Goal: Use online tool/utility: Utilize a website feature to perform a specific function

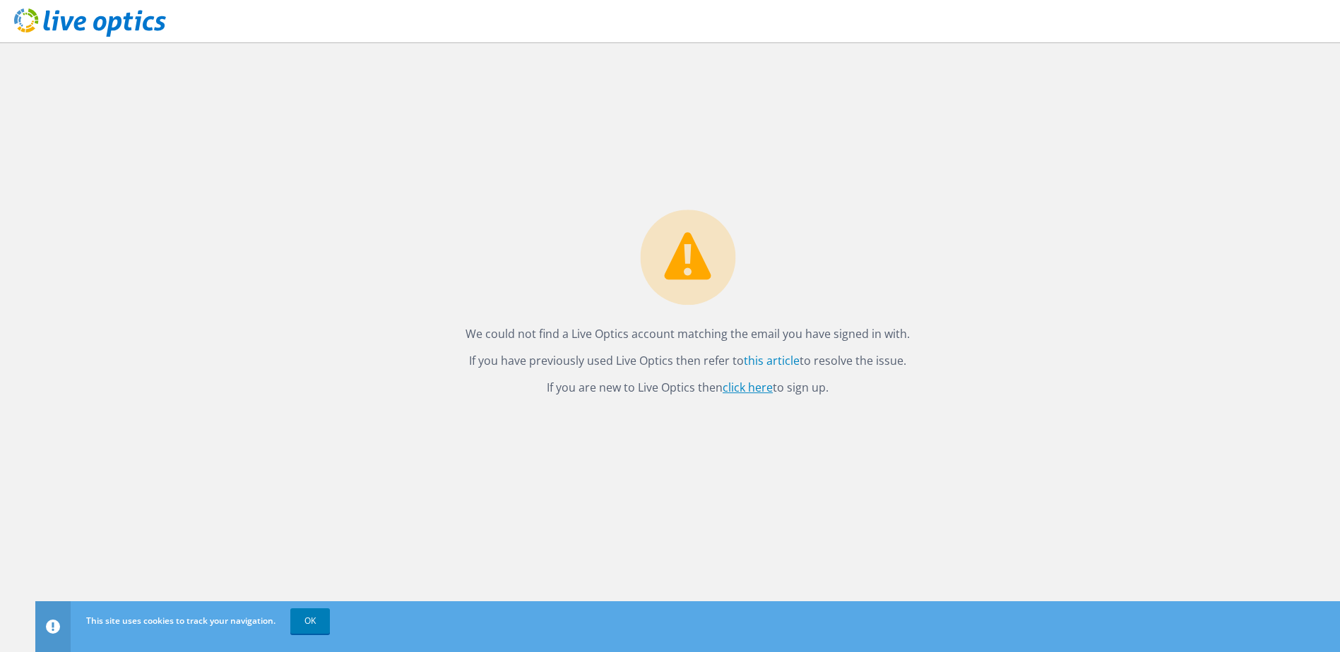
click at [769, 388] on link "click here" at bounding box center [747, 388] width 50 height 16
drag, startPoint x: 309, startPoint y: 625, endPoint x: 318, endPoint y: 619, distance: 11.8
click at [309, 625] on link "OK" at bounding box center [310, 621] width 40 height 25
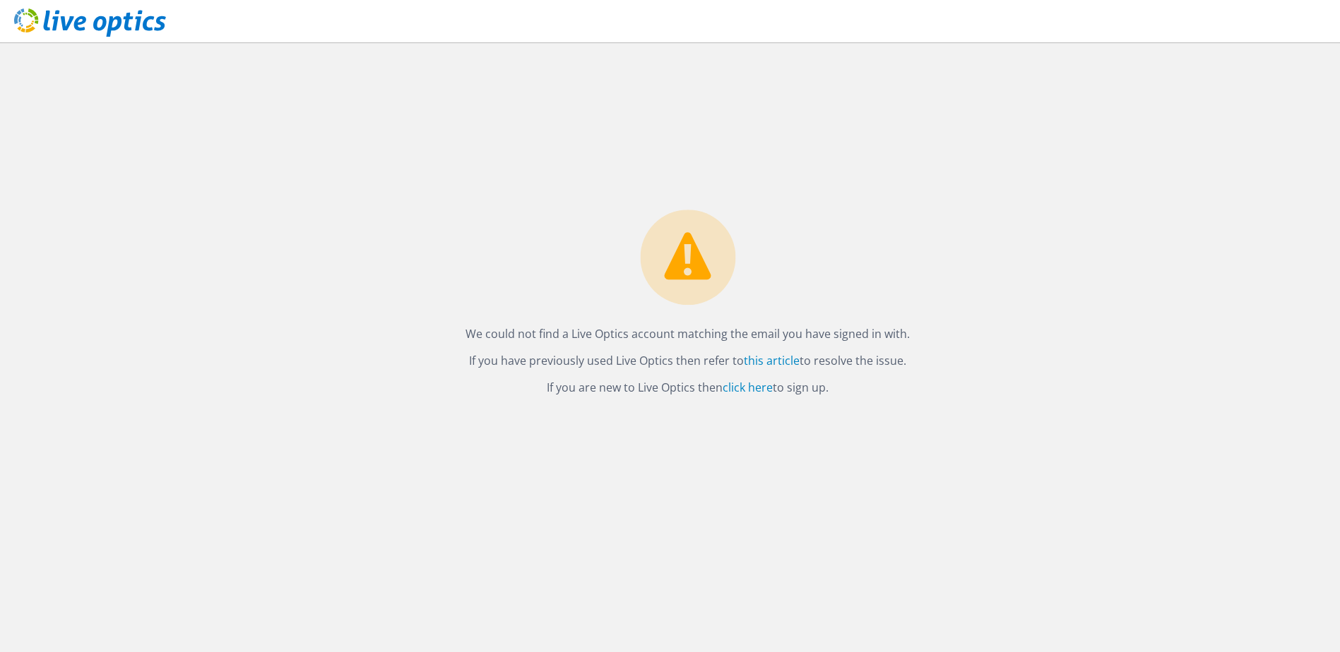
click at [1172, 270] on div "We could not find a Live Optics account matching the email you have signed in w…" at bounding box center [687, 347] width 1304 height 610
click at [750, 381] on link "click here" at bounding box center [747, 388] width 50 height 16
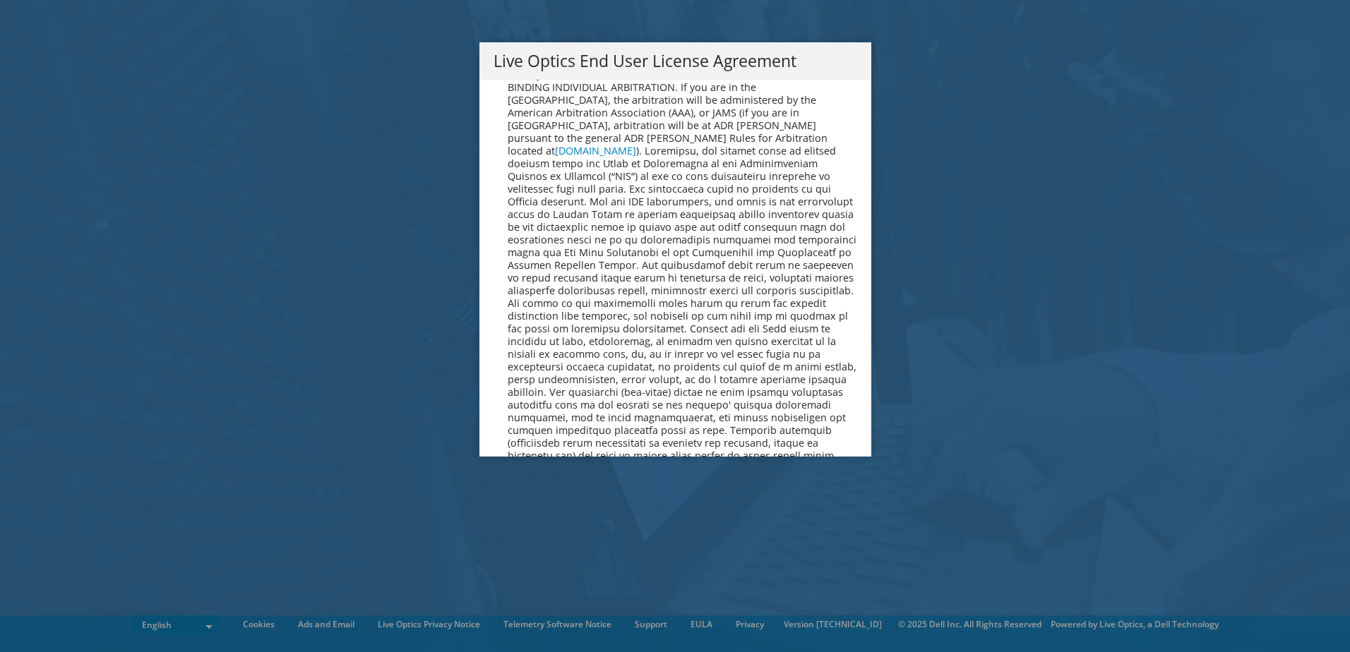
scroll to position [5340, 0]
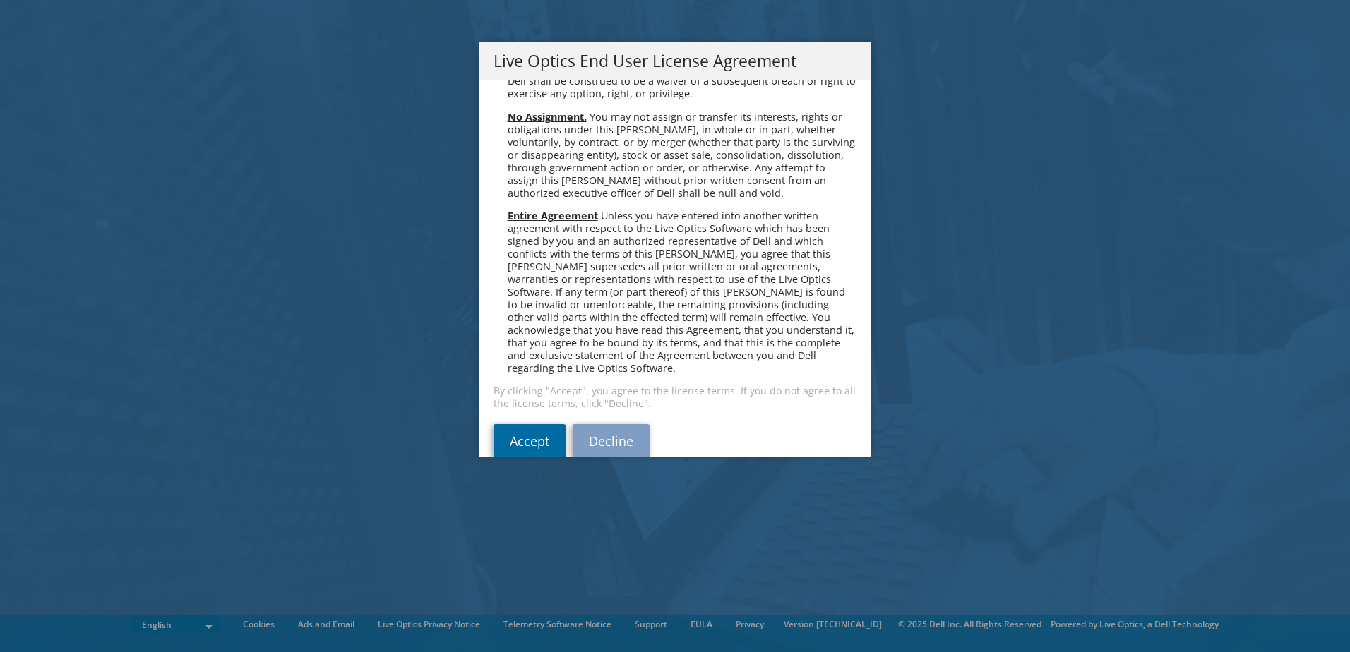
click at [535, 424] on link "Accept" at bounding box center [530, 441] width 72 height 34
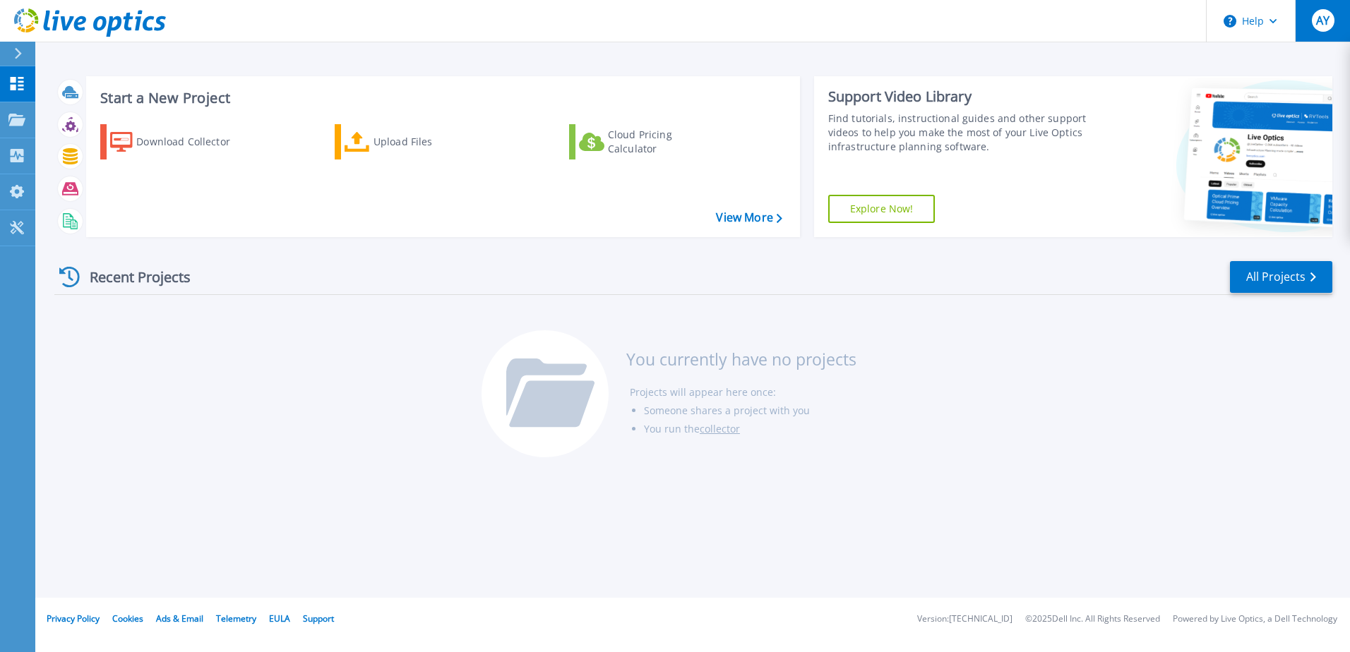
click at [1334, 30] on div "AY" at bounding box center [1323, 20] width 23 height 23
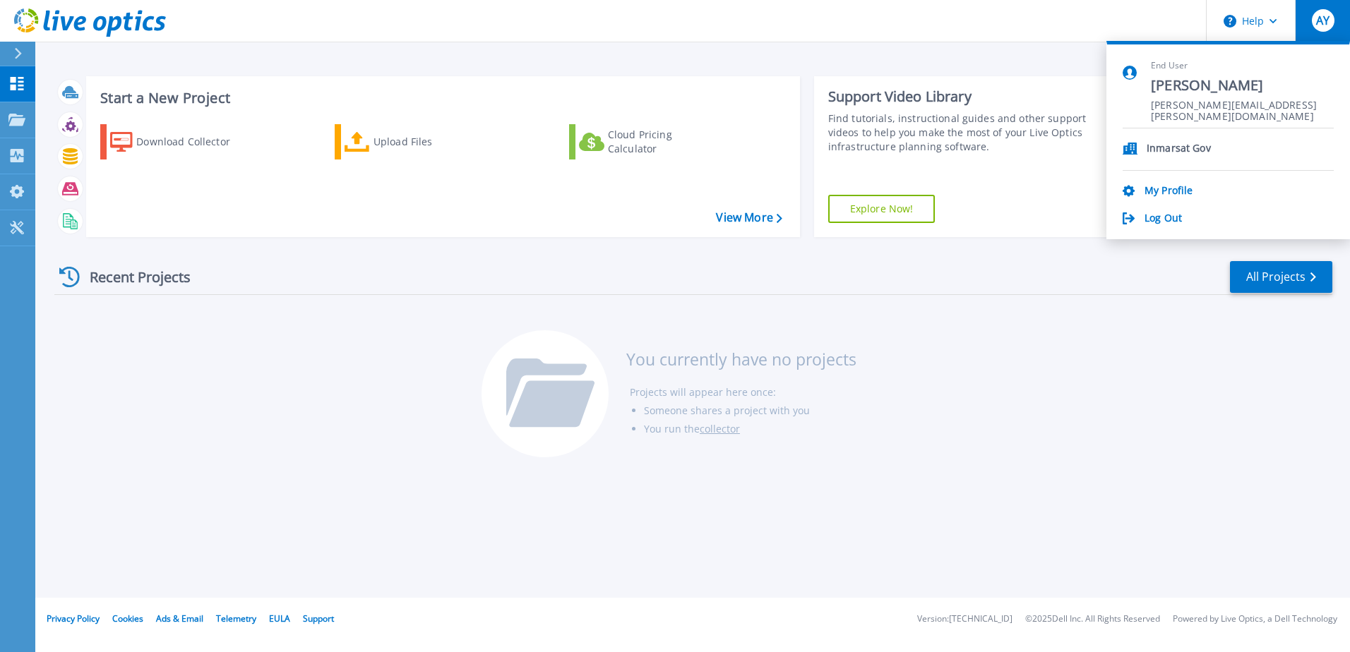
click at [1334, 30] on div "AY" at bounding box center [1323, 20] width 23 height 23
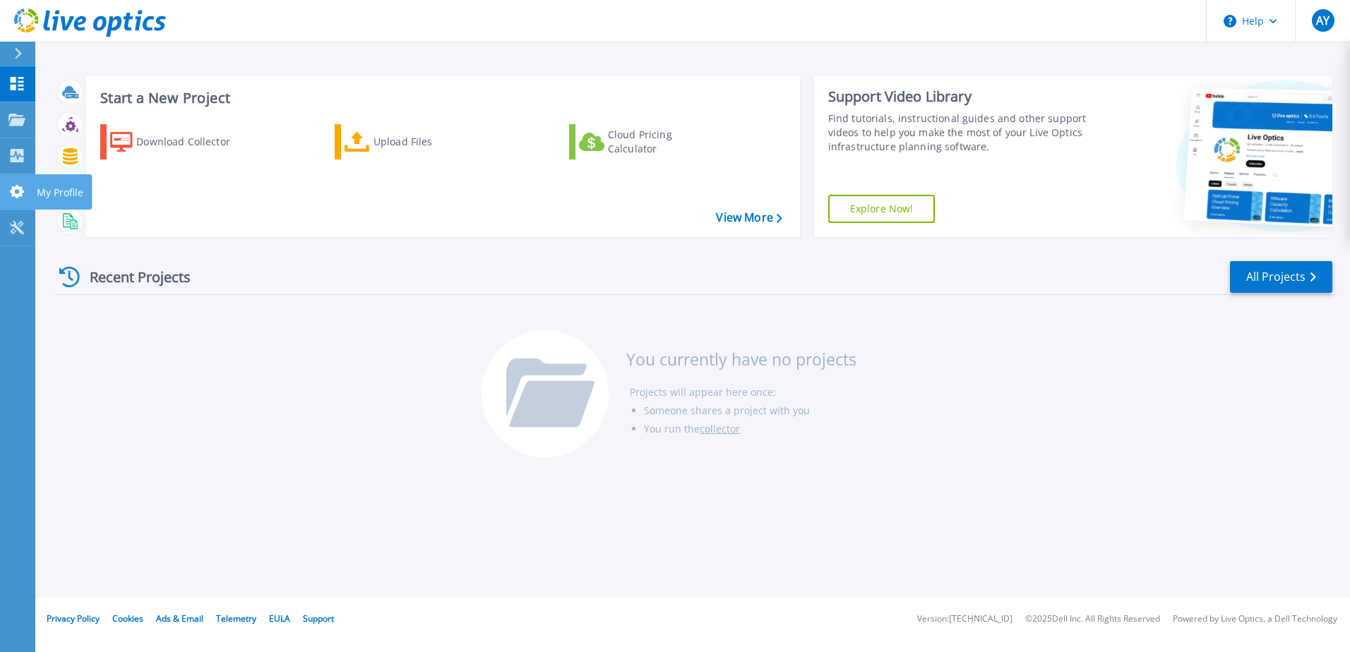
click at [25, 188] on icon at bounding box center [16, 191] width 17 height 13
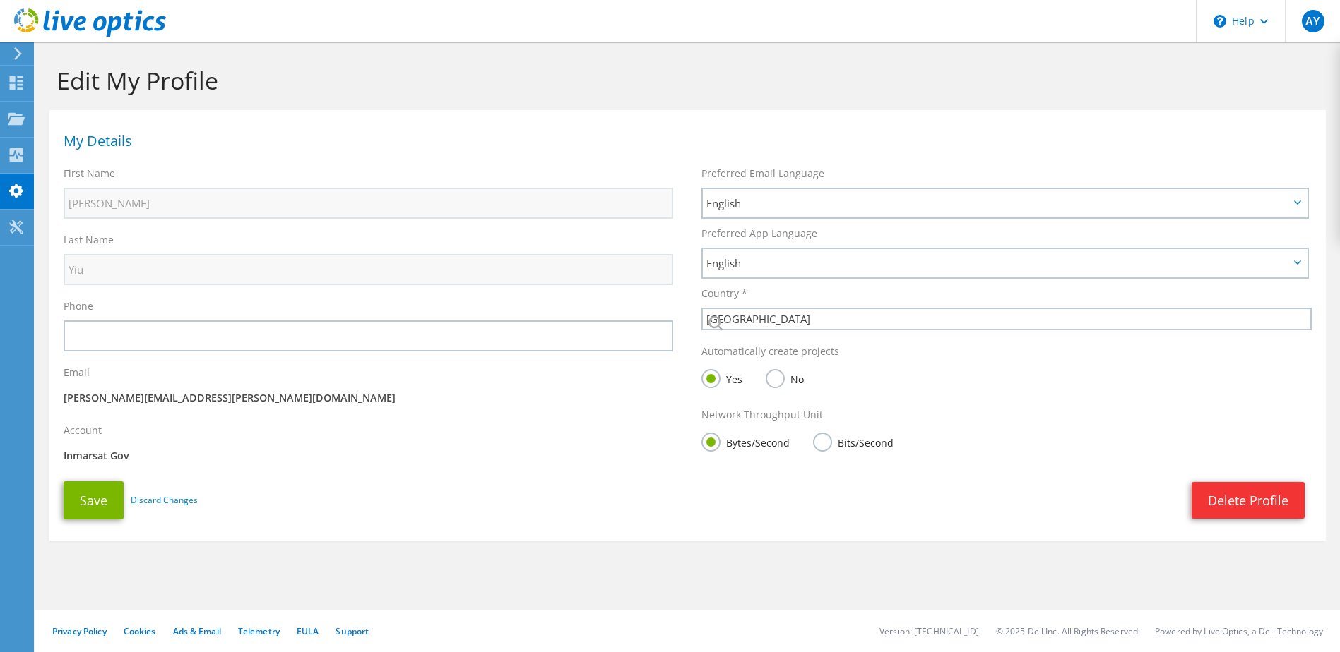
select select "224"
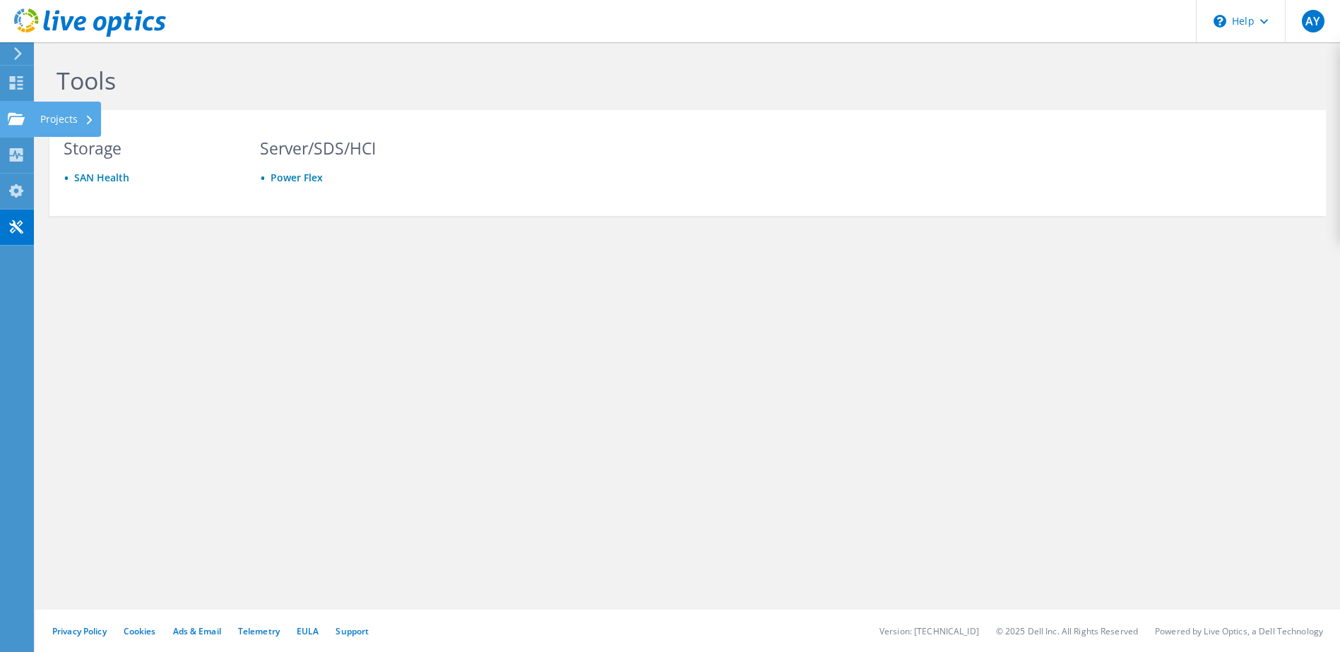
click at [9, 119] on icon at bounding box center [16, 118] width 17 height 13
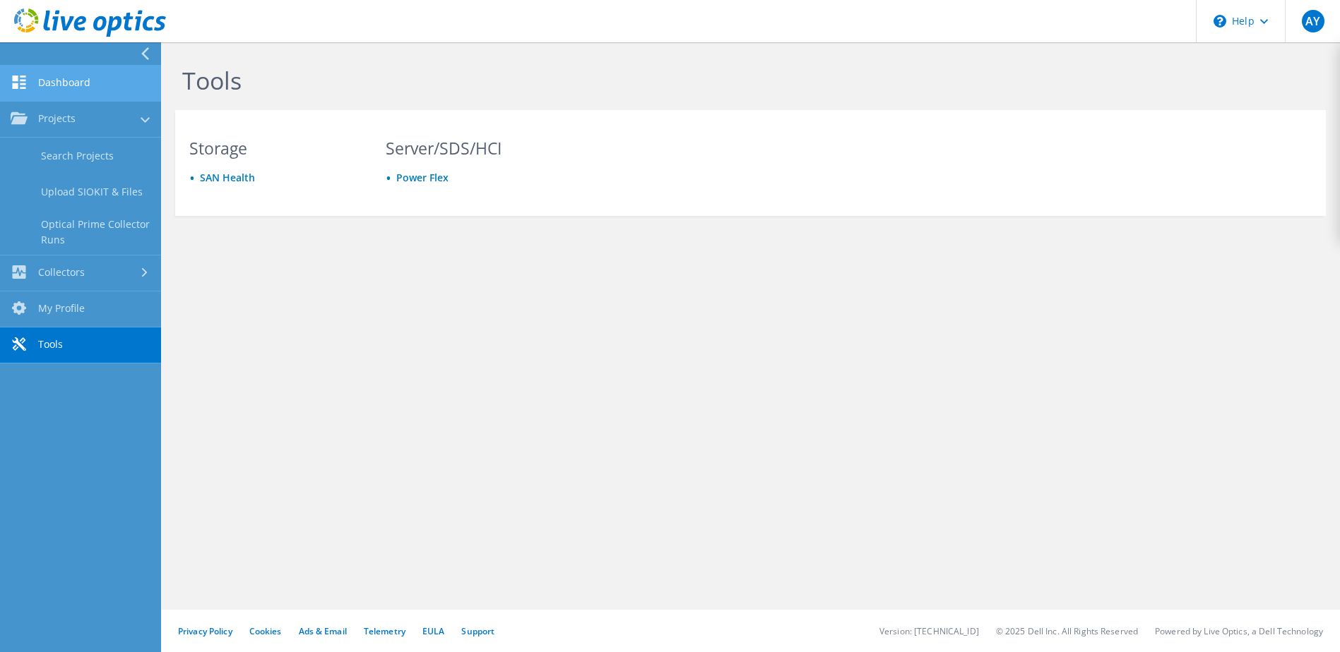
click at [68, 84] on link "Dashboard" at bounding box center [80, 84] width 161 height 36
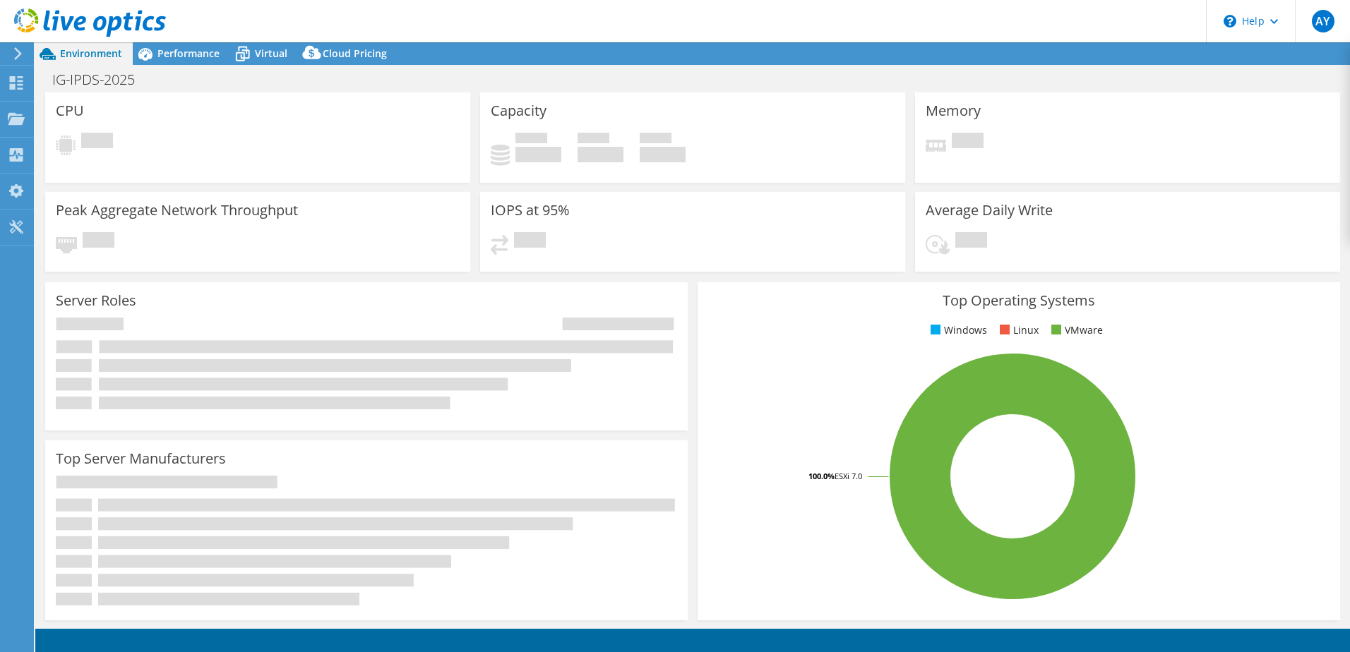
select select "USD"
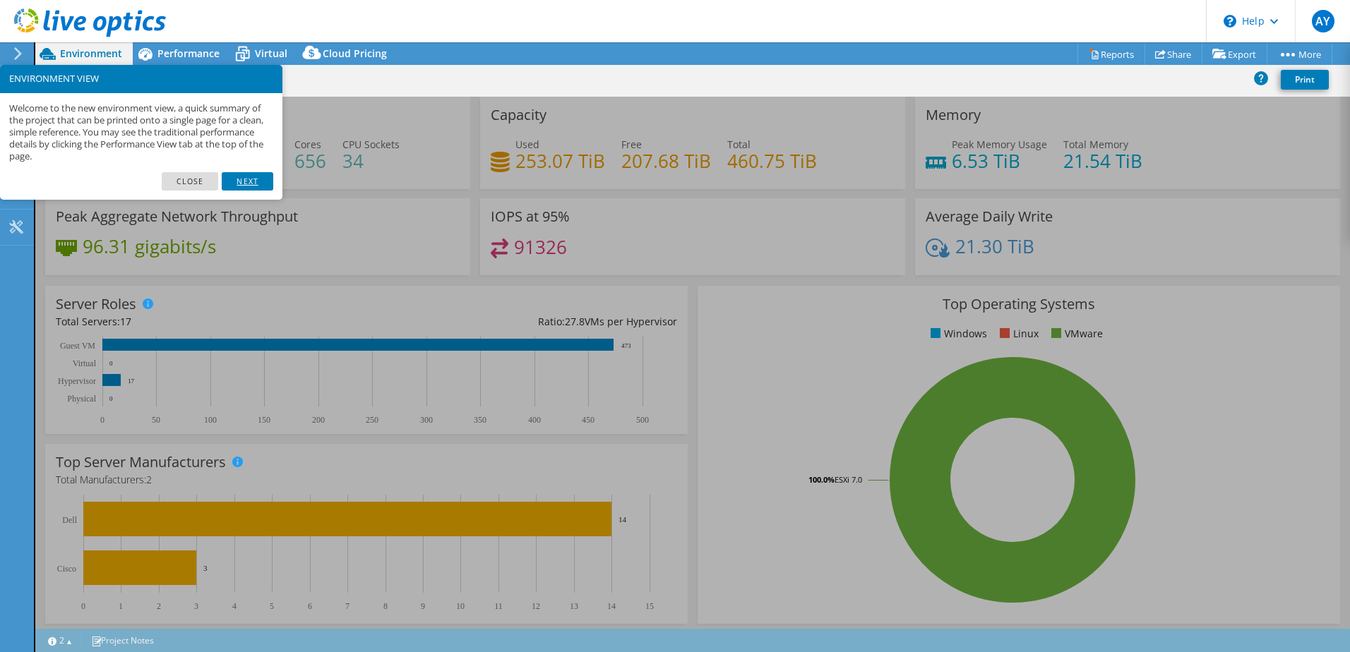
click at [242, 177] on link "Next" at bounding box center [247, 181] width 51 height 18
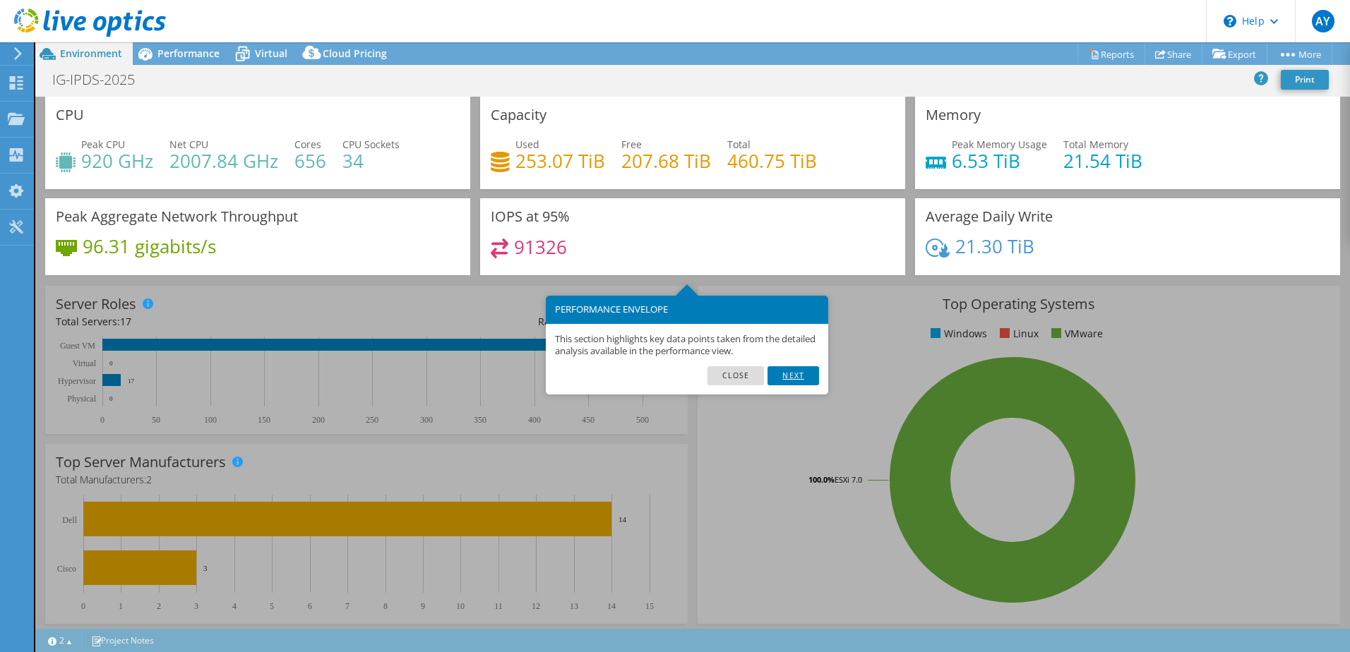
click at [801, 377] on link "Next" at bounding box center [793, 375] width 51 height 18
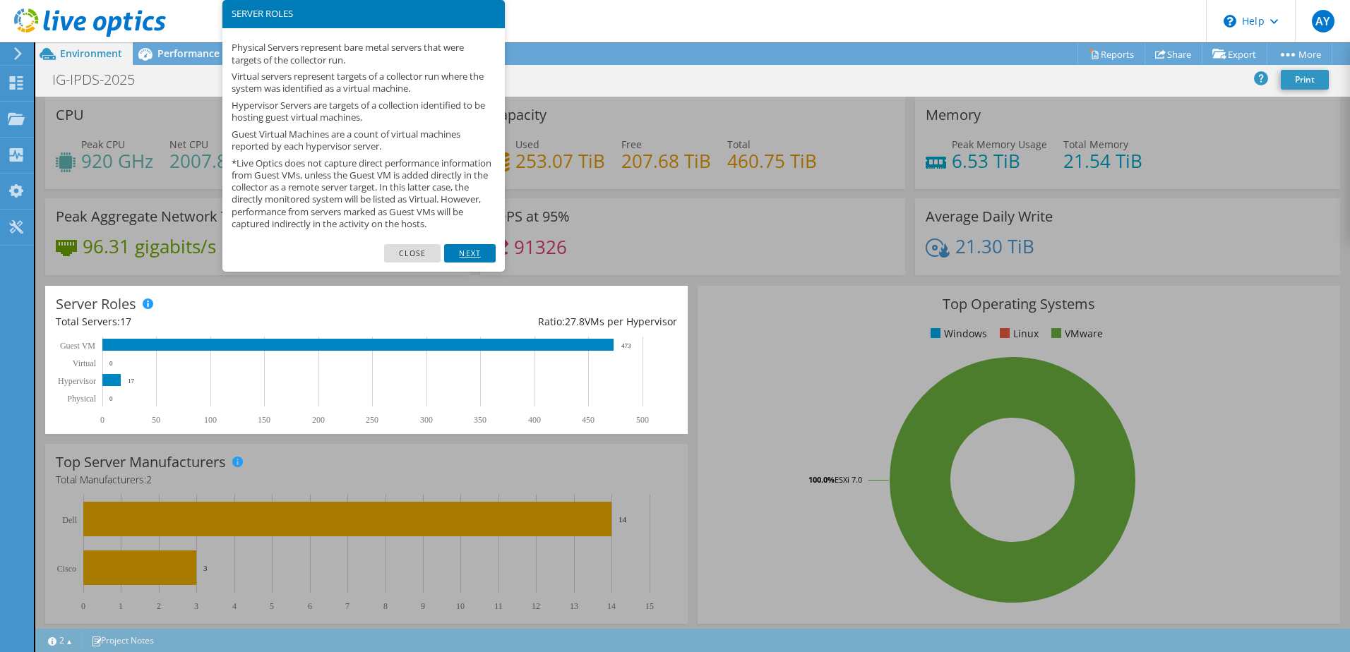
click at [476, 262] on link "Next" at bounding box center [469, 253] width 51 height 18
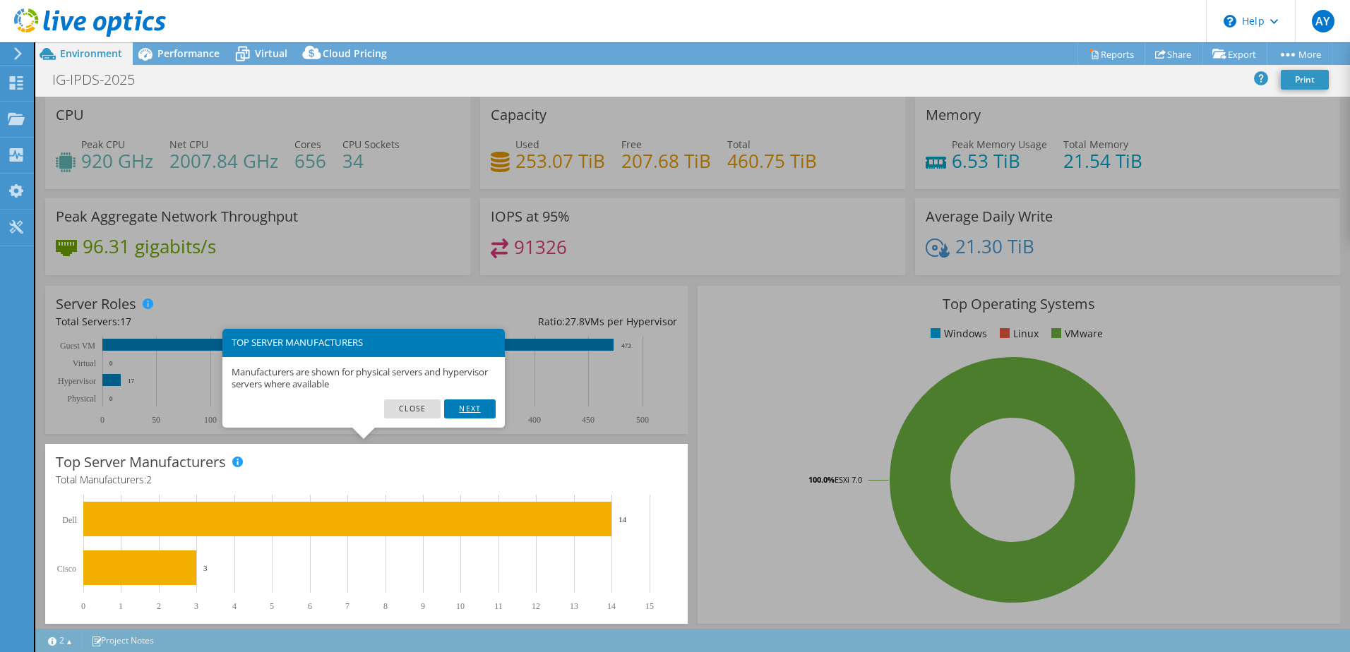
click at [475, 408] on link "Next" at bounding box center [469, 409] width 51 height 18
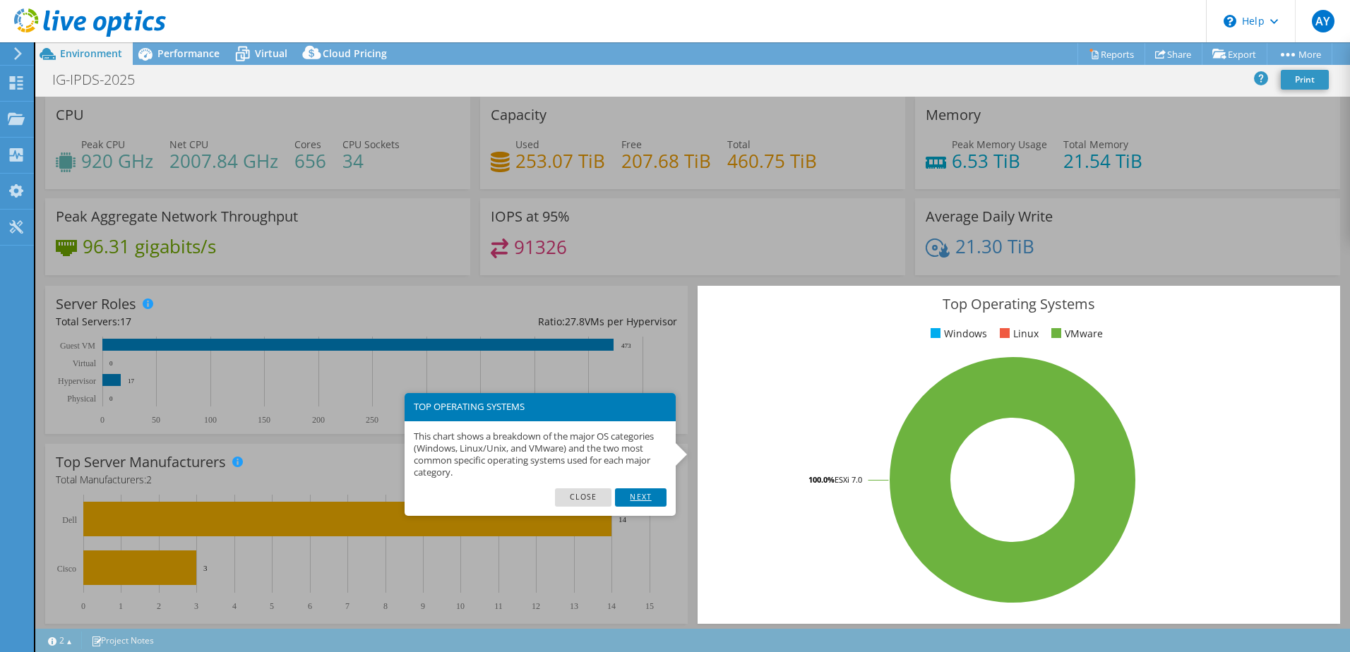
click at [636, 494] on link "Next" at bounding box center [640, 498] width 51 height 18
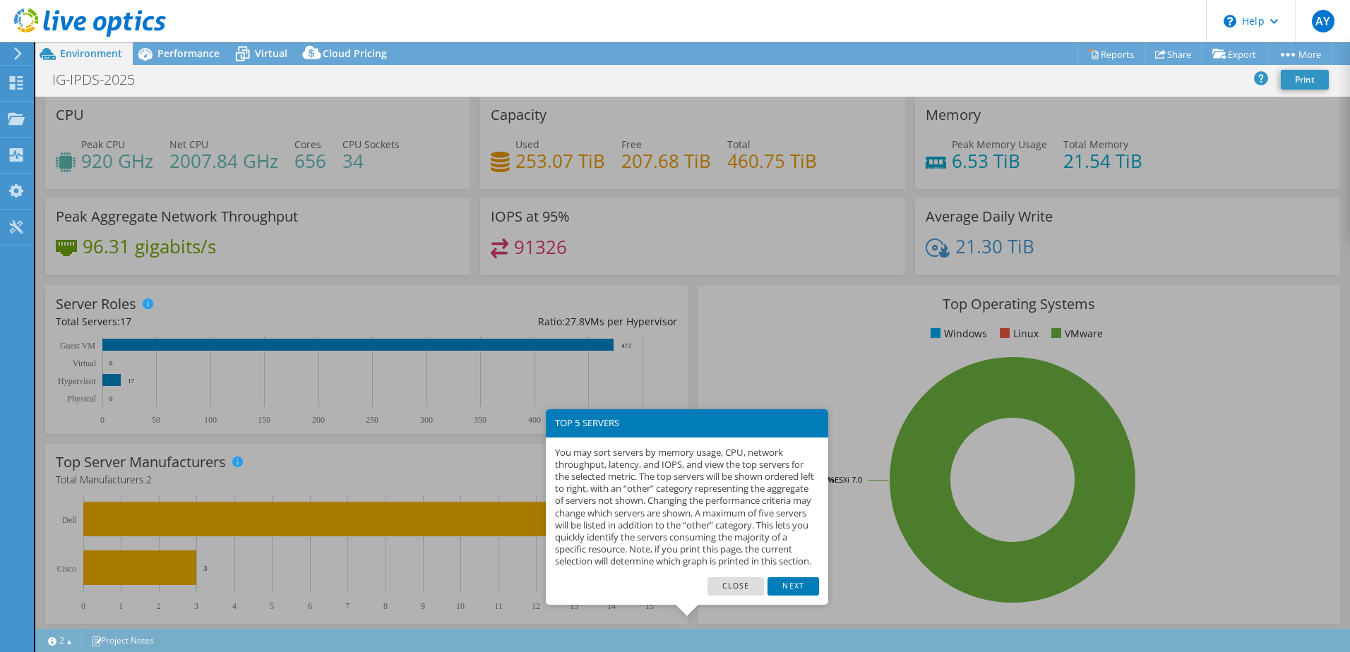
scroll to position [290, 0]
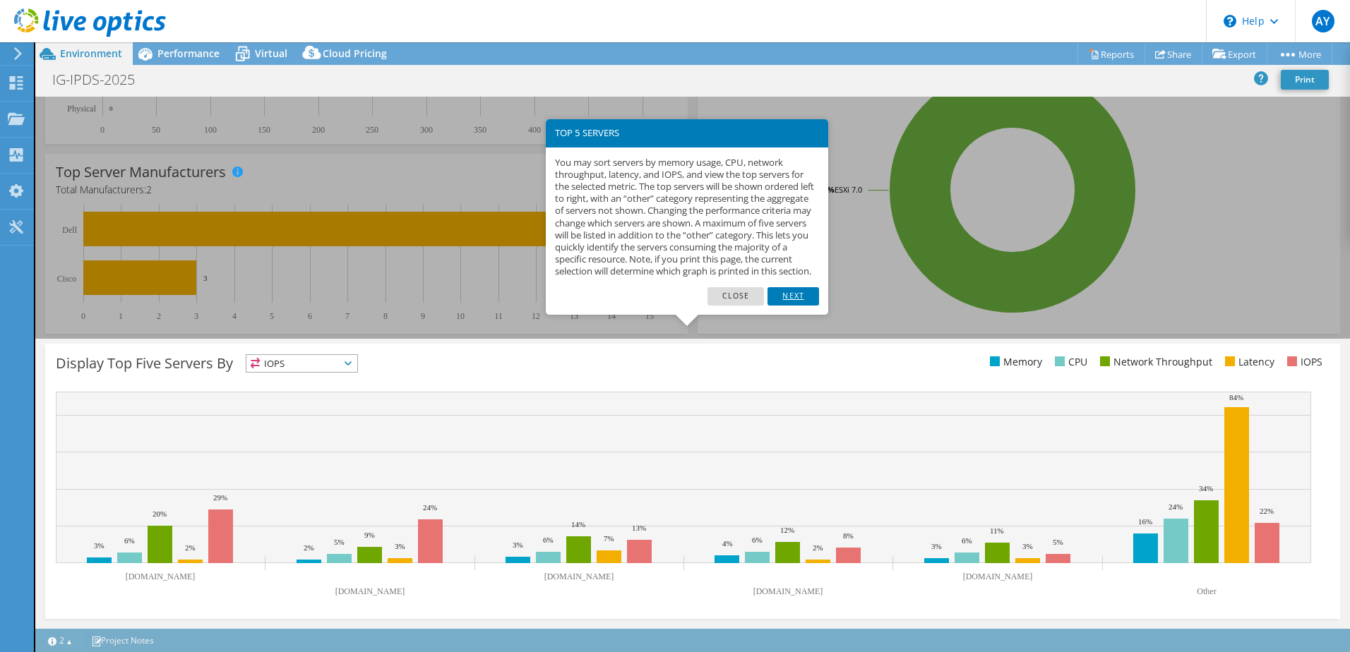
click at [793, 306] on link "Next" at bounding box center [793, 296] width 51 height 18
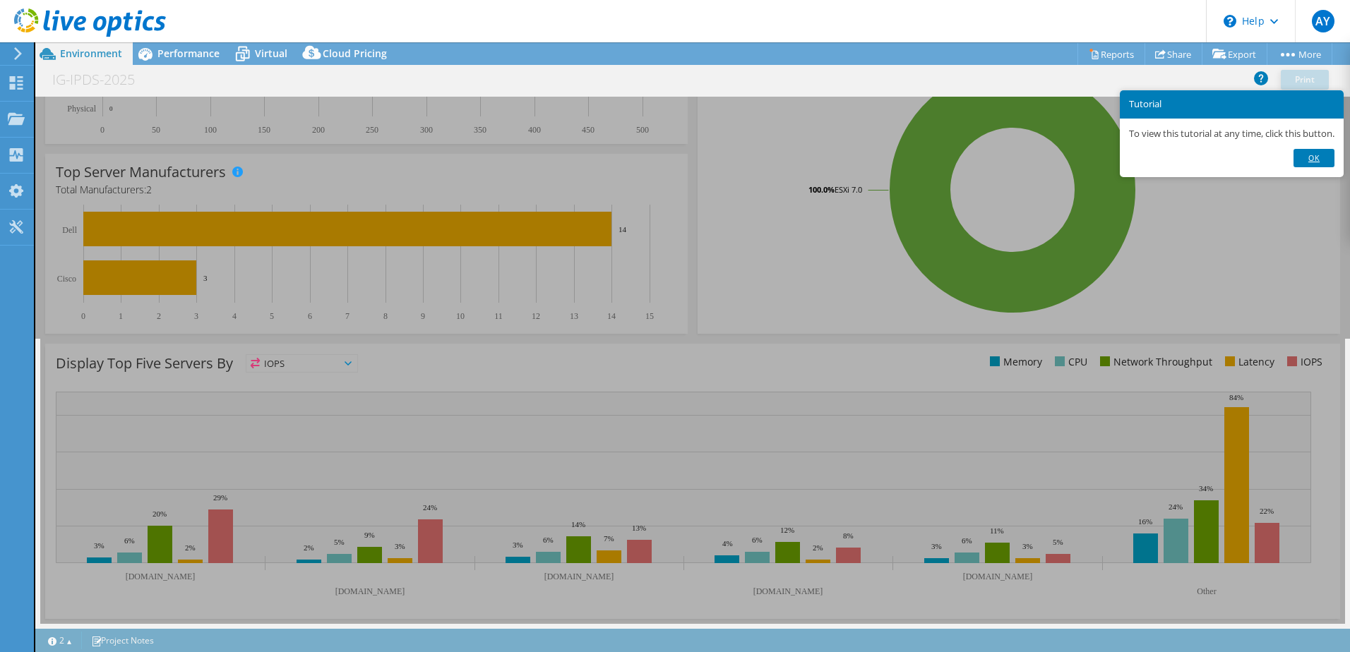
click at [1323, 157] on link "Ok" at bounding box center [1314, 158] width 41 height 18
